Goal: Learn about a topic

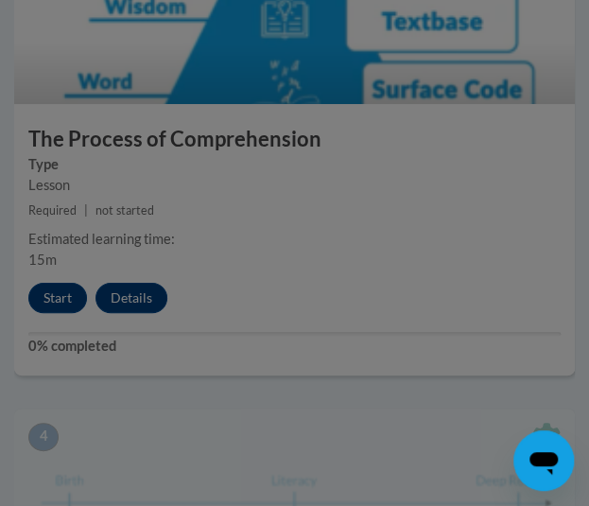
scroll to position [1418, 0]
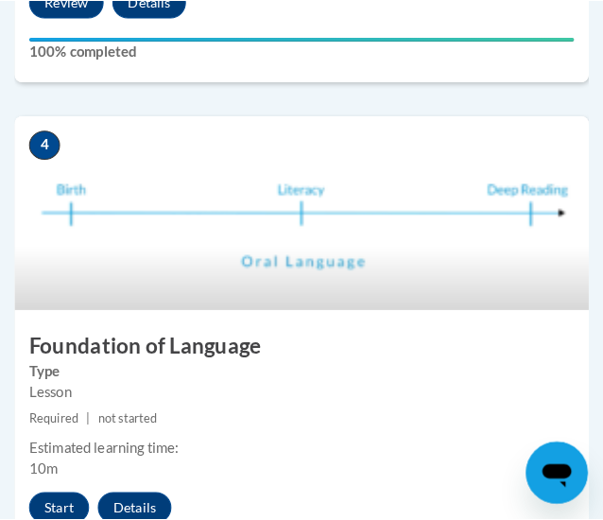
scroll to position [2281, 0]
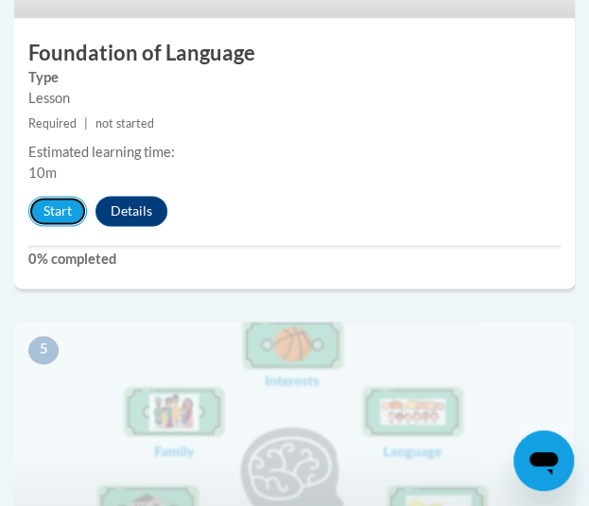
click at [62, 199] on button "Start" at bounding box center [57, 211] width 59 height 30
